Goal: Information Seeking & Learning: Learn about a topic

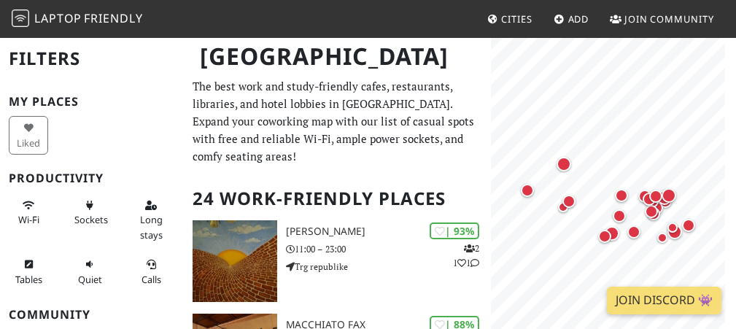
click at [398, 158] on p "The best work and study-friendly cafes, restaurants, libraries, and hotel lobbi…" at bounding box center [337, 121] width 289 height 88
click at [456, 42] on h1 "Novi Sad" at bounding box center [337, 56] width 299 height 40
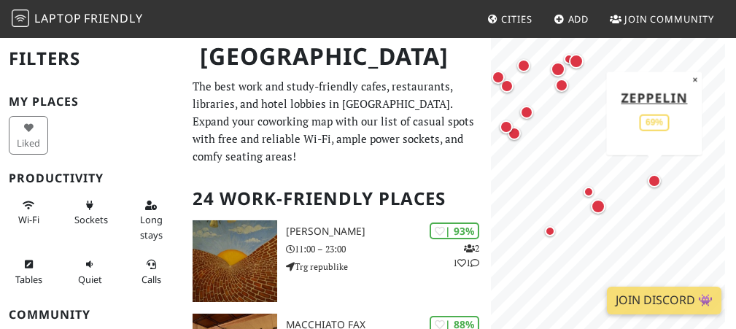
click at [654, 181] on div "Map marker" at bounding box center [654, 180] width 13 height 13
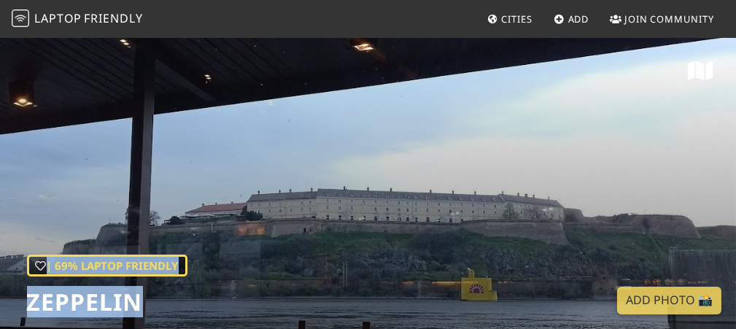
drag, startPoint x: 736, startPoint y: 74, endPoint x: 739, endPoint y: 132, distance: 58.5
click at [736, 132] on html "Laptop Friendly Cities Add Join Community | 69% Laptop Friendly Zeppelin Today …" at bounding box center [368, 164] width 736 height 329
click at [732, 117] on div "| 69% Laptop Friendly Zeppelin" at bounding box center [368, 188] width 736 height 304
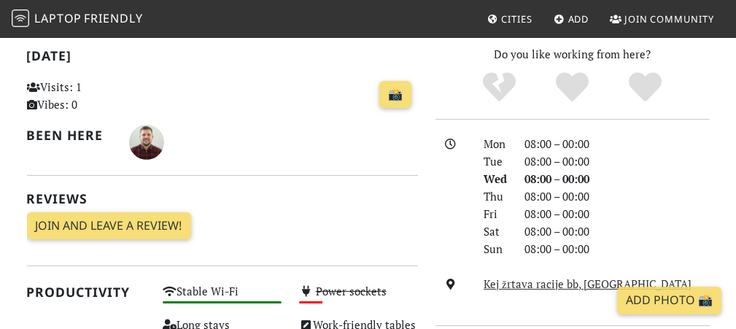
scroll to position [155, 0]
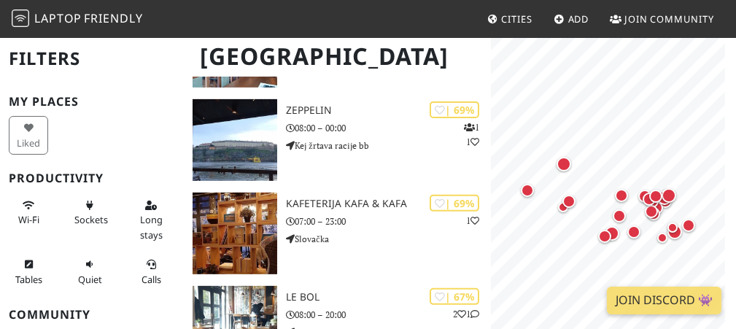
scroll to position [1256, 0]
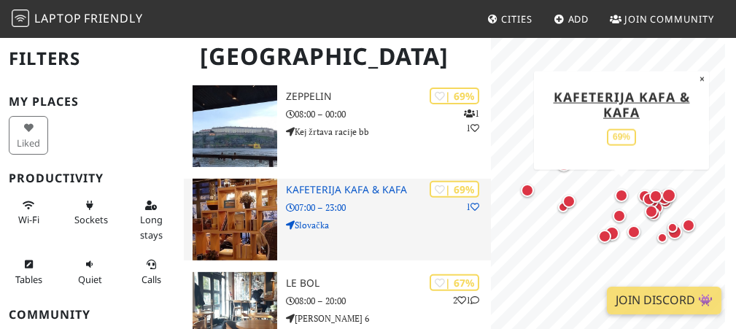
click at [369, 190] on h3 "Kafeterija Kafa & Kafa" at bounding box center [388, 190] width 204 height 12
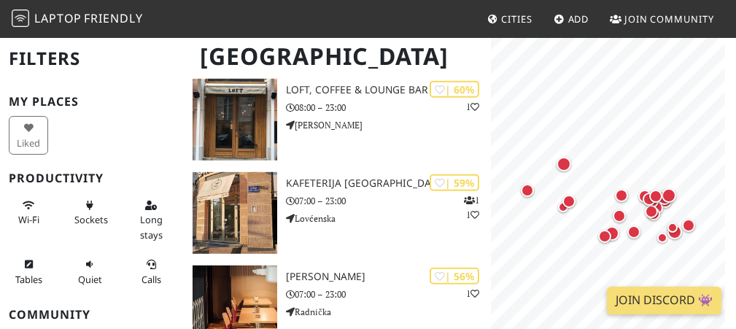
scroll to position [1906, 0]
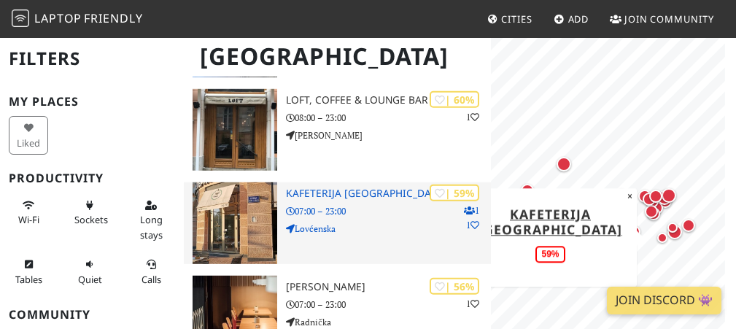
click at [205, 214] on img at bounding box center [235, 223] width 85 height 82
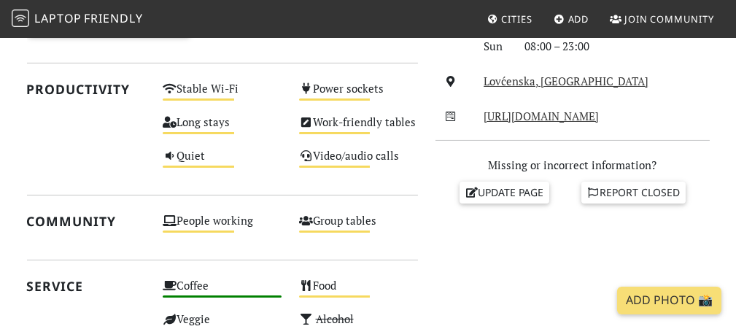
scroll to position [269, 0]
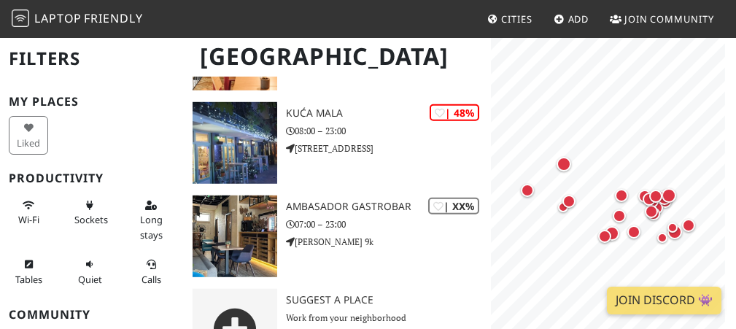
scroll to position [2146, 0]
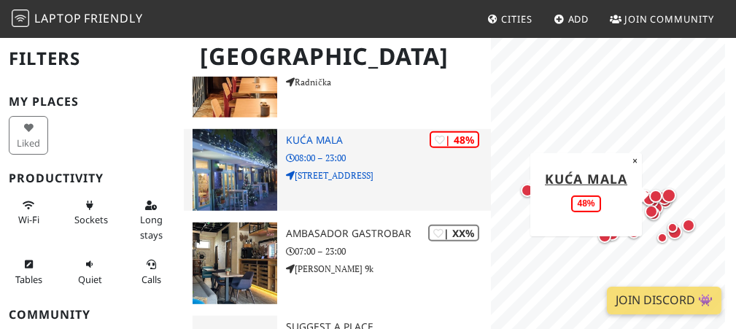
click at [223, 164] on img at bounding box center [235, 170] width 85 height 82
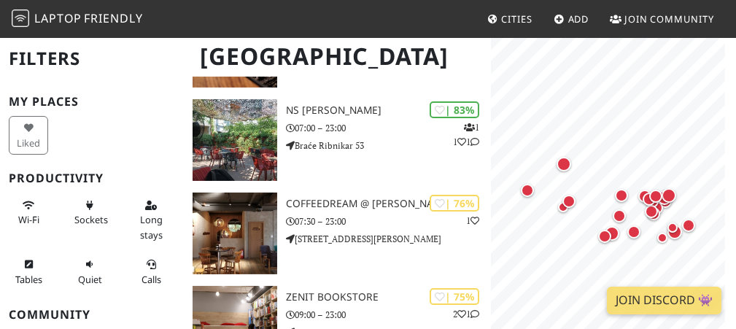
scroll to position [502, 0]
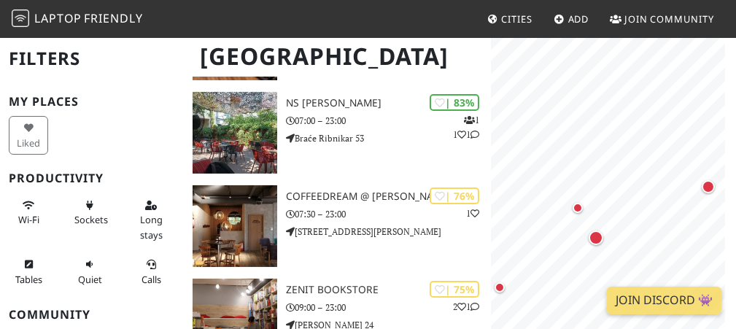
click at [370, 69] on h1 "Novi Sad" at bounding box center [337, 56] width 299 height 40
click at [382, 57] on h1 "Novi Sad" at bounding box center [337, 56] width 299 height 40
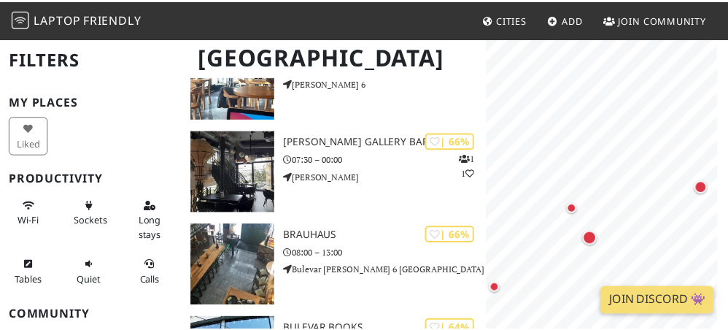
scroll to position [1494, 0]
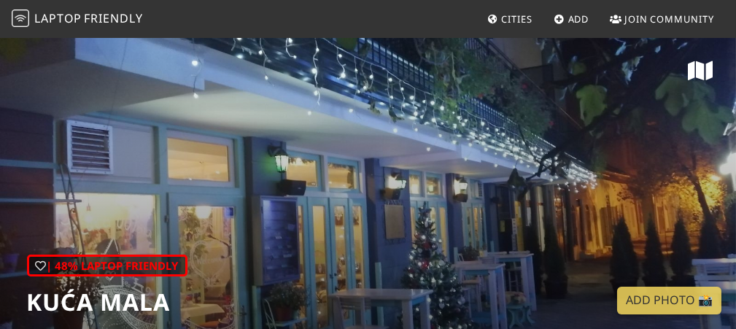
click at [426, 165] on div "| 48% Laptop Friendly Kuća Mala" at bounding box center [368, 188] width 736 height 304
